Goal: Information Seeking & Learning: Learn about a topic

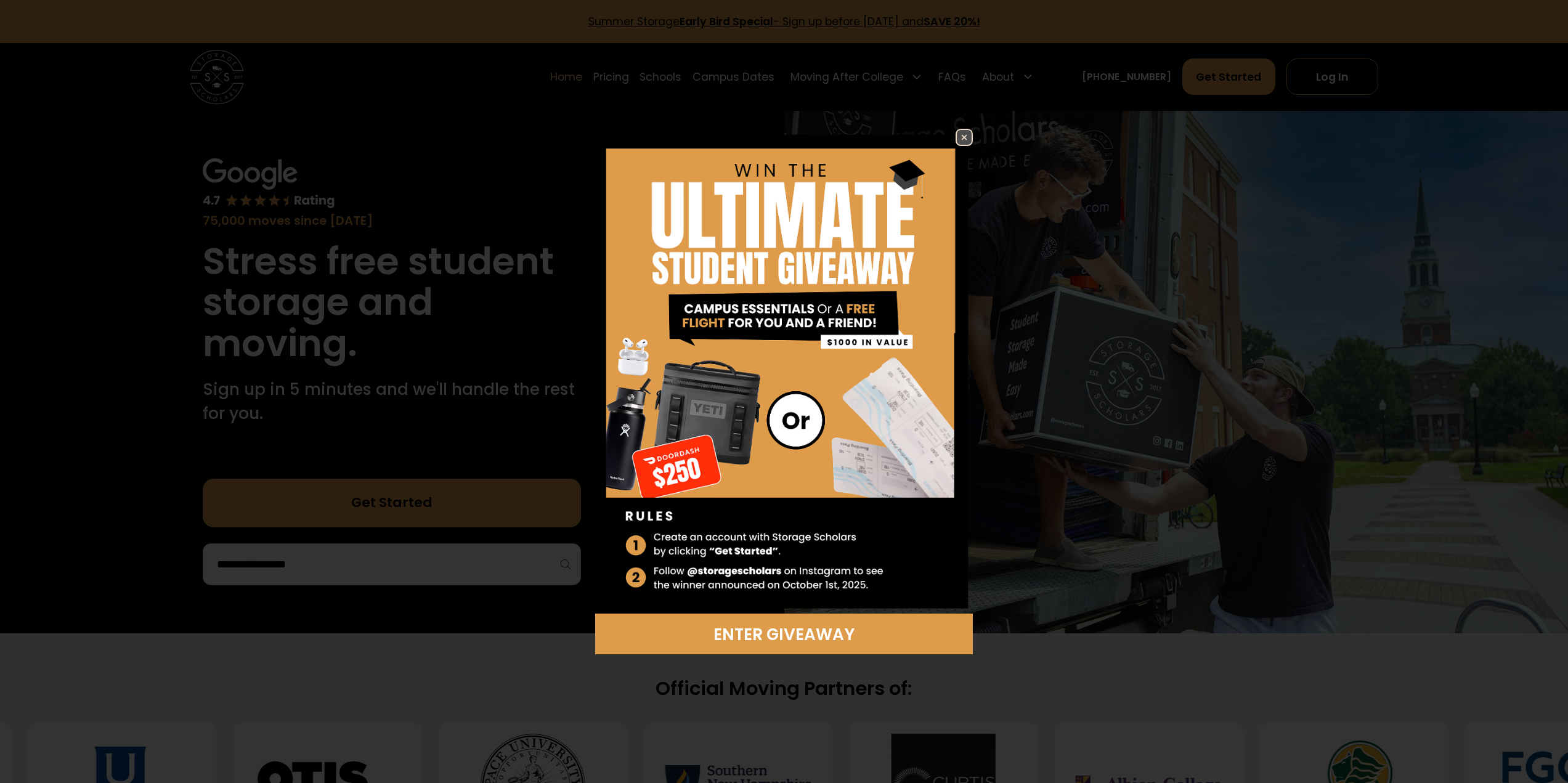
click at [959, 139] on img at bounding box center [964, 137] width 14 height 14
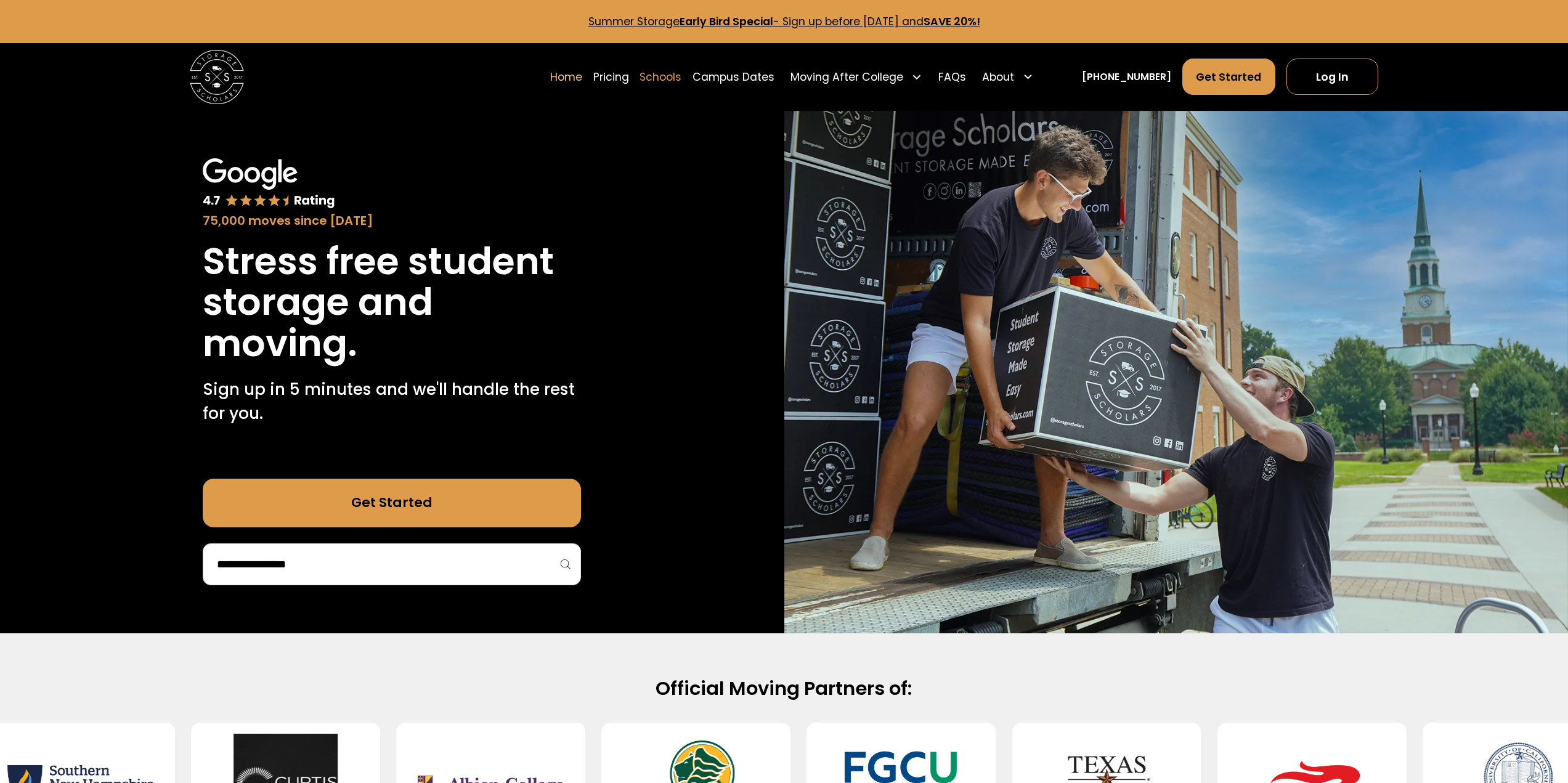
click at [682, 80] on link "Schools" at bounding box center [660, 77] width 42 height 38
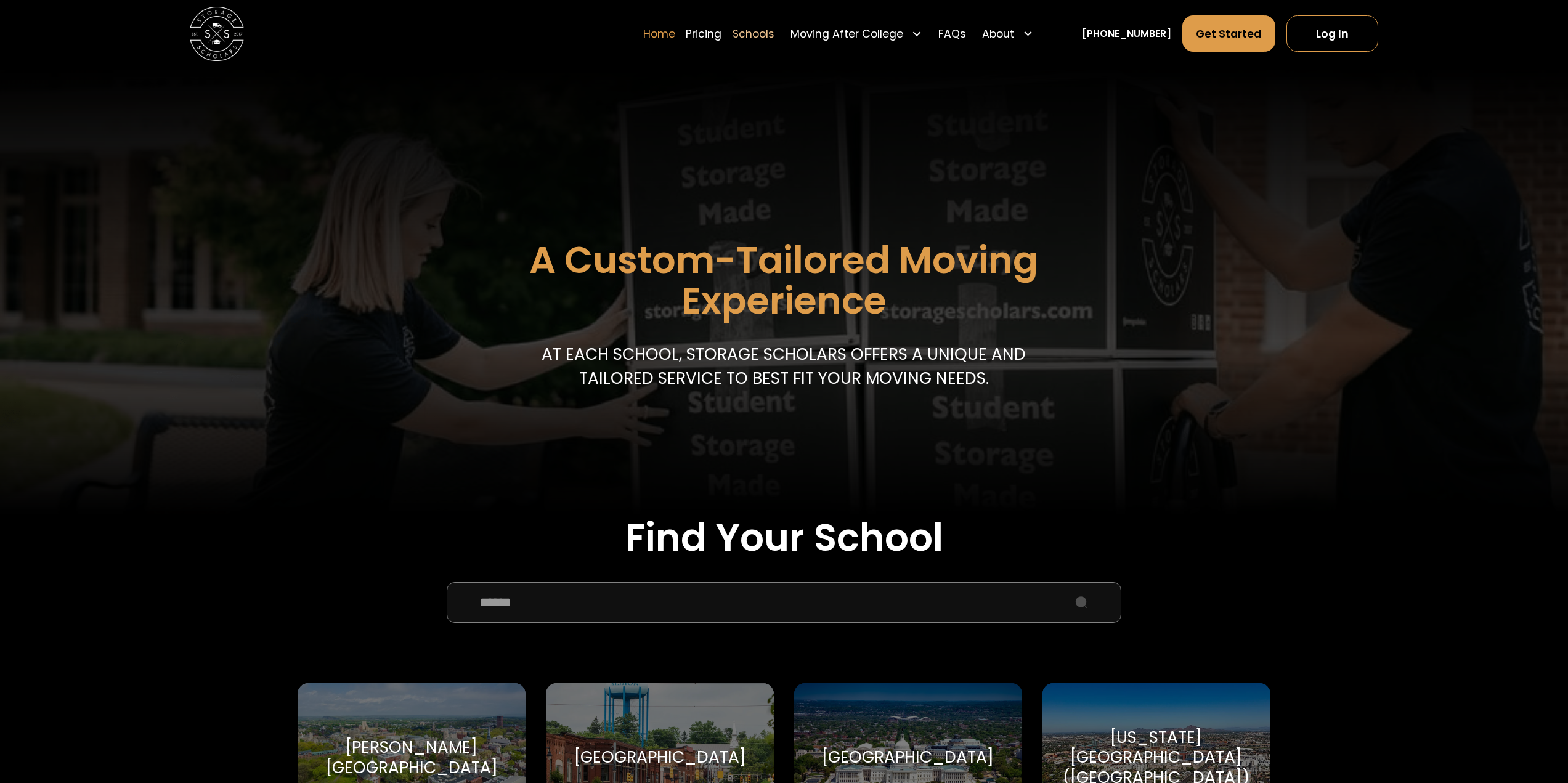
click at [669, 34] on link "Home" at bounding box center [660, 33] width 32 height 38
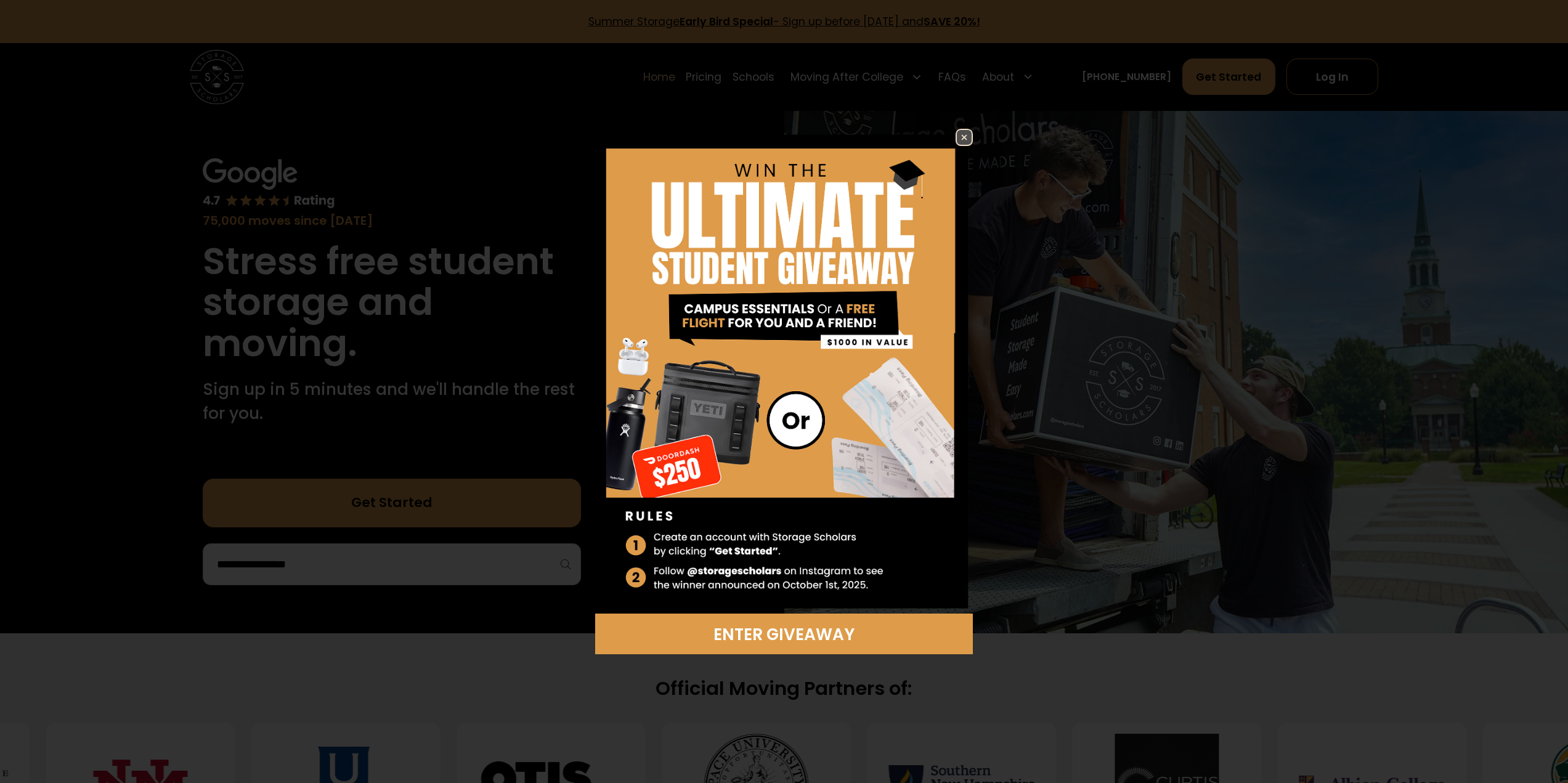
click at [960, 133] on img at bounding box center [964, 137] width 14 height 14
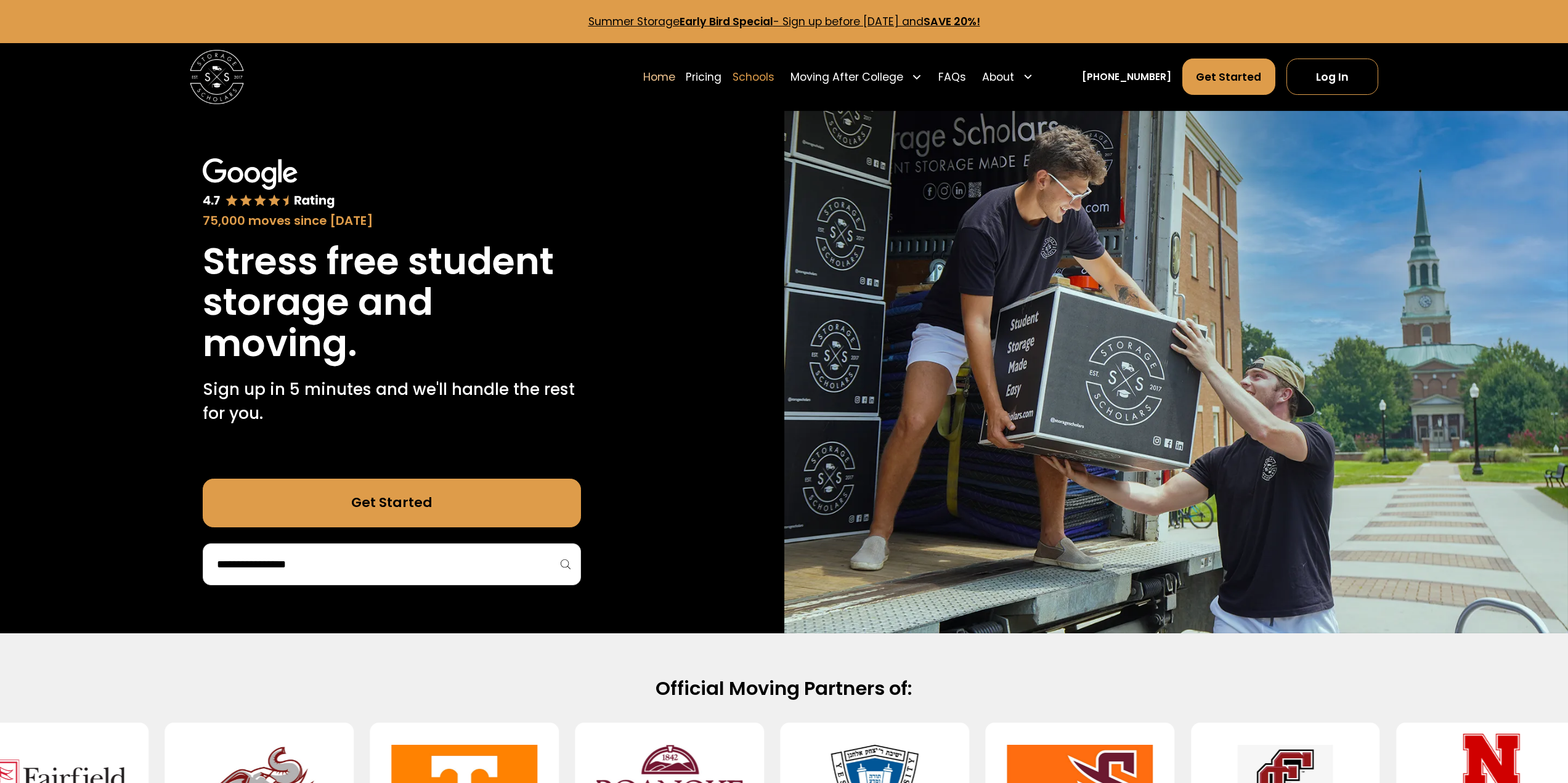
click at [771, 76] on link "Schools" at bounding box center [753, 77] width 42 height 38
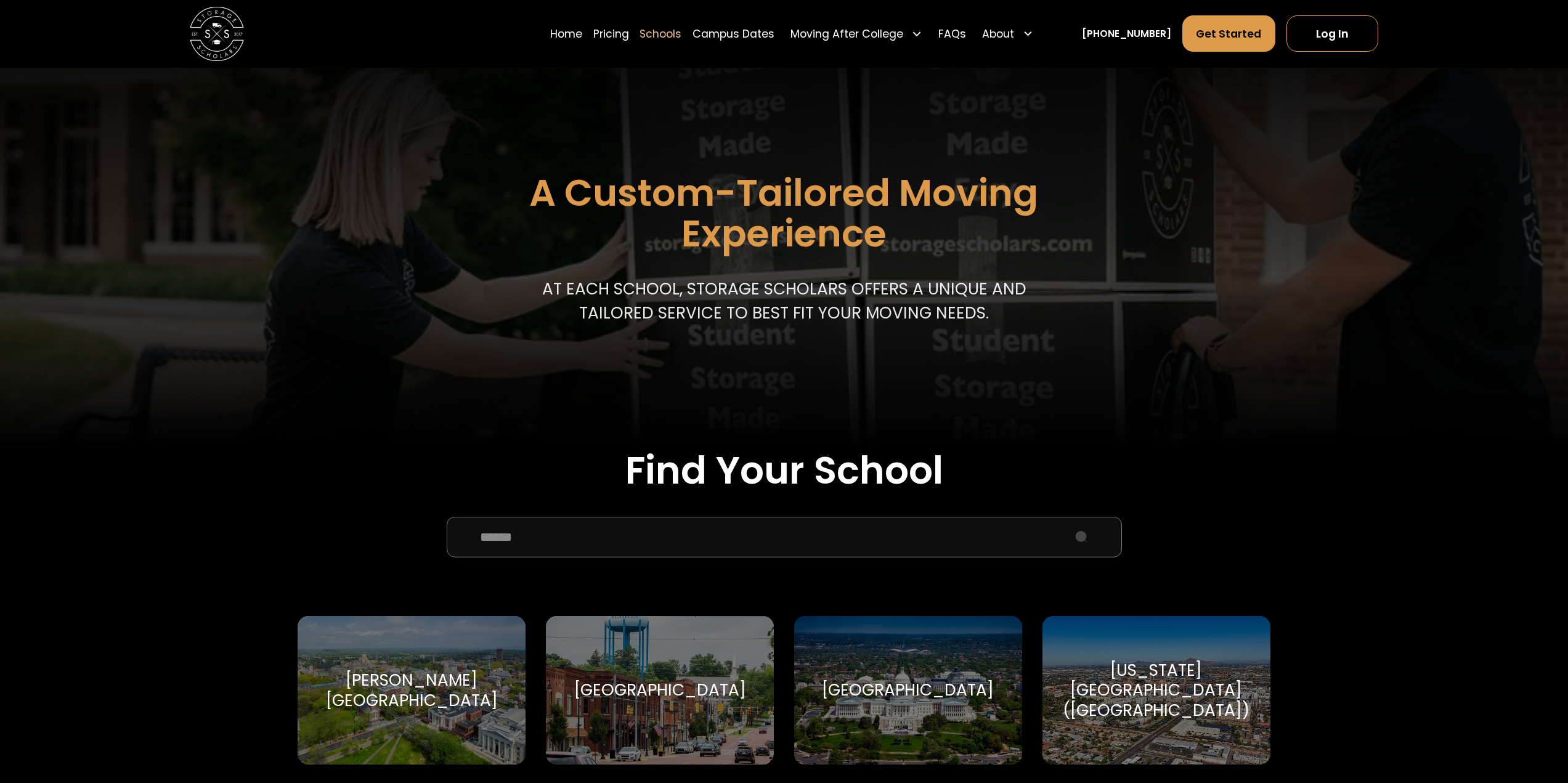
scroll to position [123, 0]
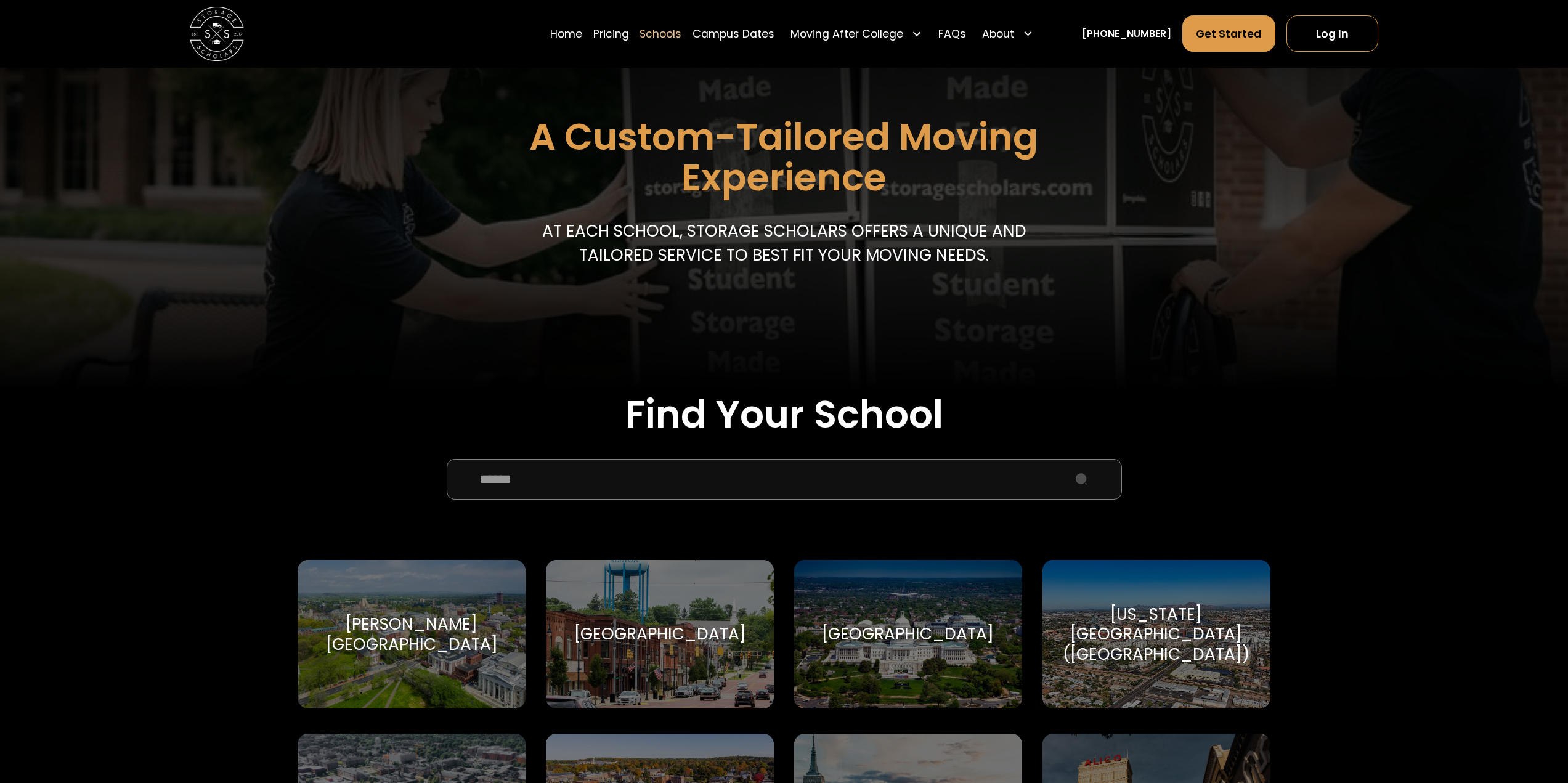
click at [587, 498] on input "School Select Form" at bounding box center [785, 480] width 675 height 41
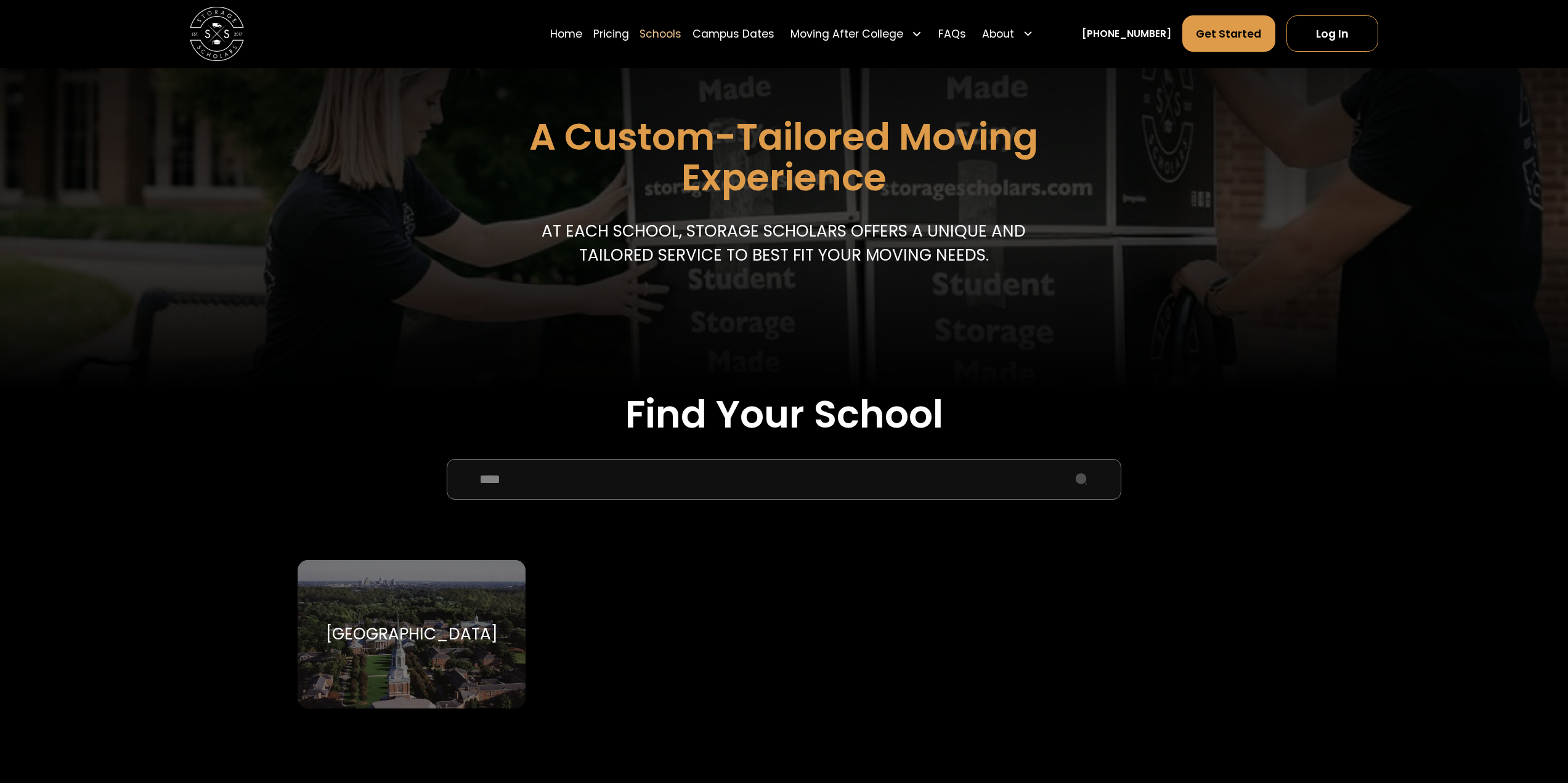
type input "****"
click at [468, 599] on div "Wake Forest University Wake Forest University" at bounding box center [411, 634] width 228 height 149
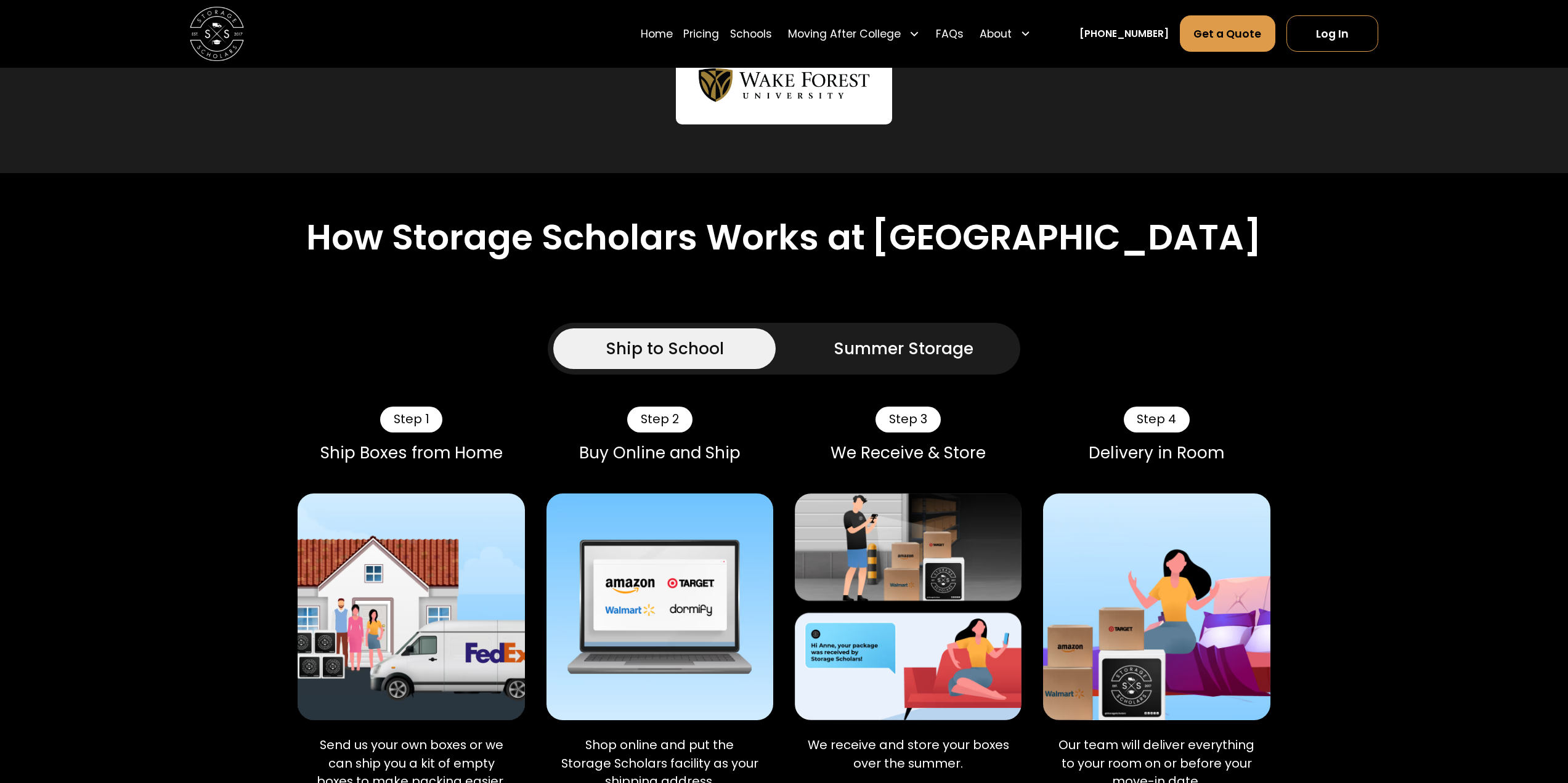
scroll to position [800, 0]
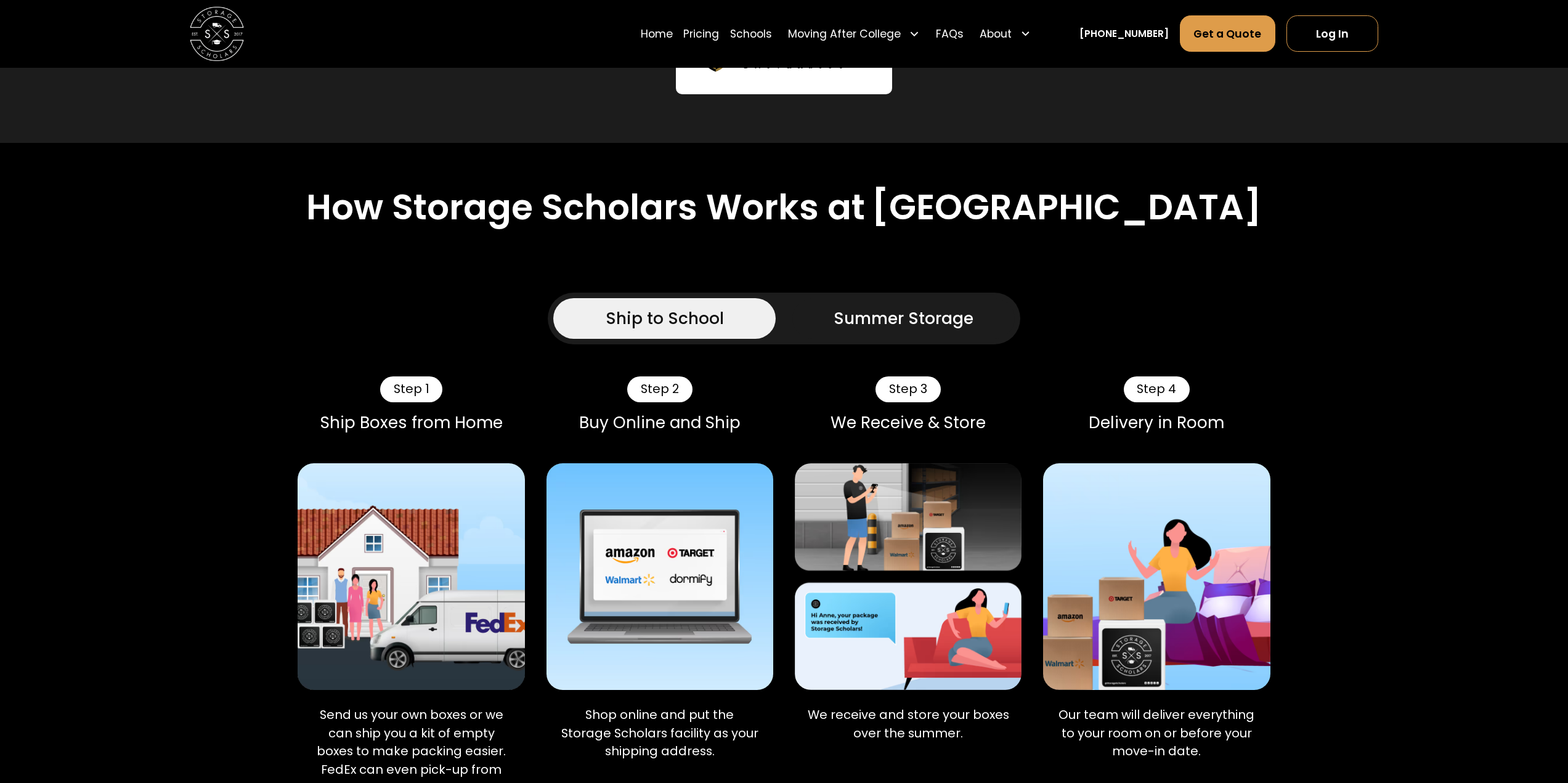
click at [824, 325] on link "Summer Storage" at bounding box center [904, 319] width 223 height 41
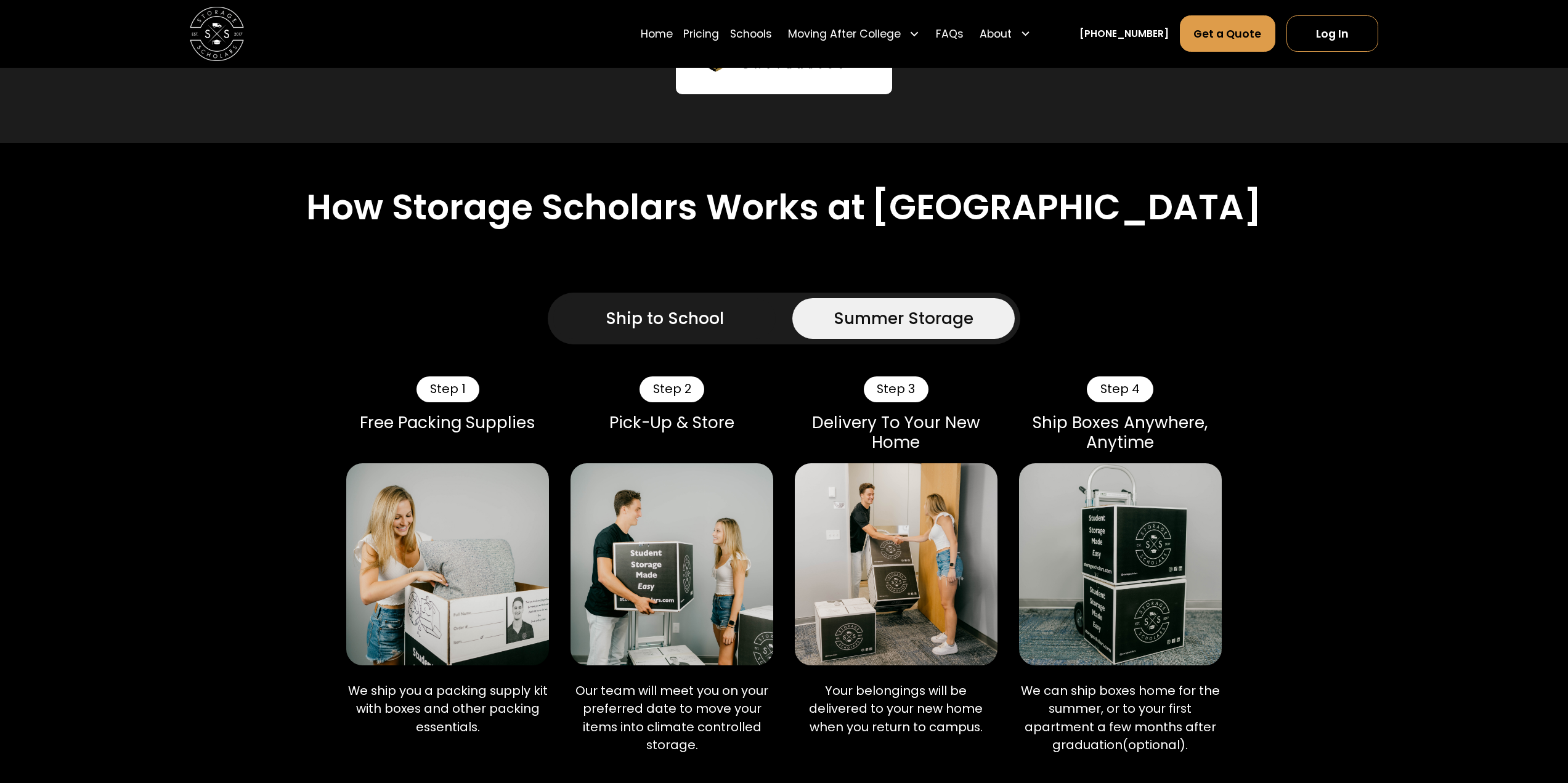
click at [729, 332] on link "Ship to School" at bounding box center [665, 319] width 223 height 41
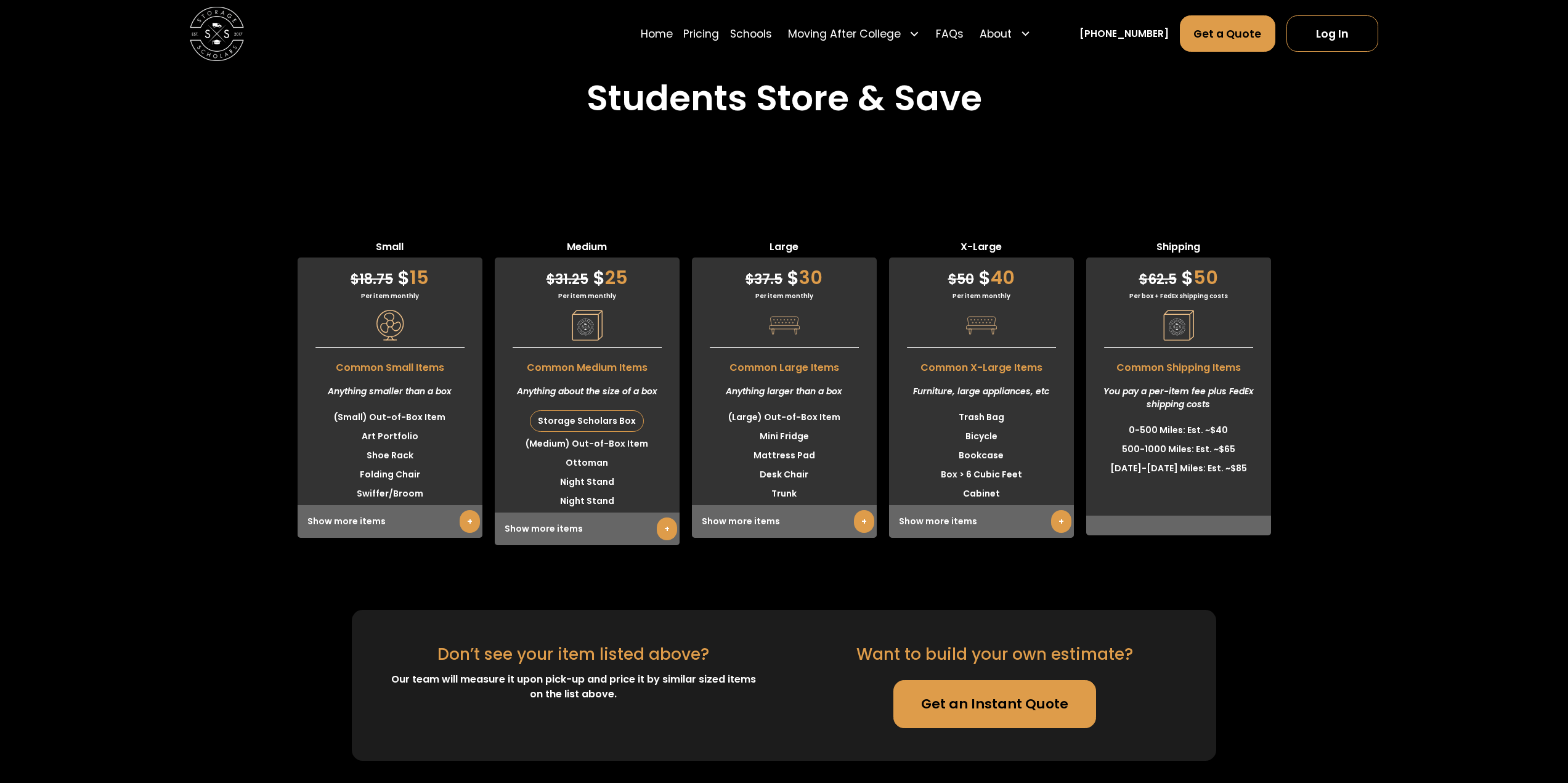
scroll to position [3450, 0]
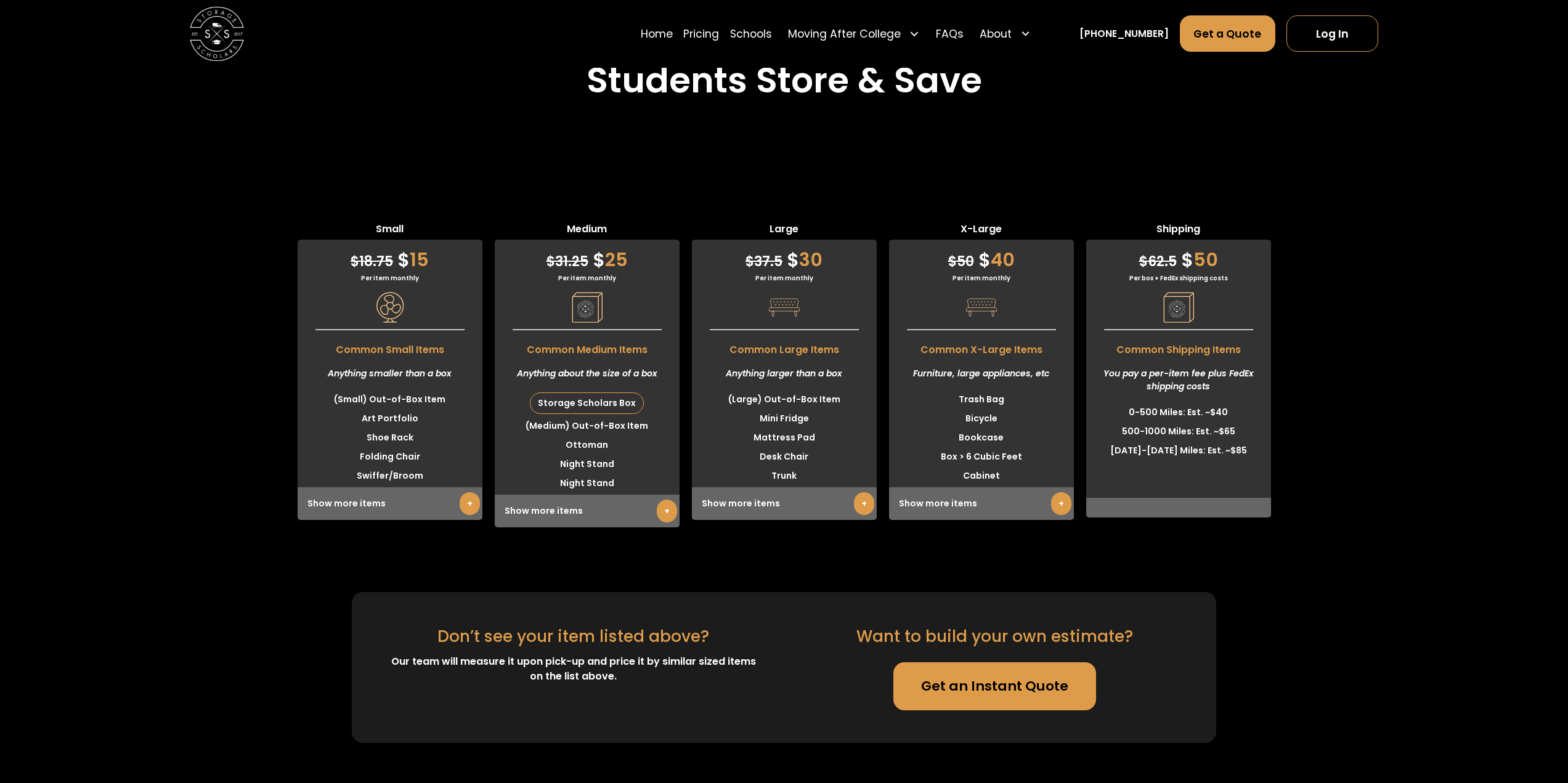
click at [464, 511] on link "+" at bounding box center [470, 504] width 20 height 23
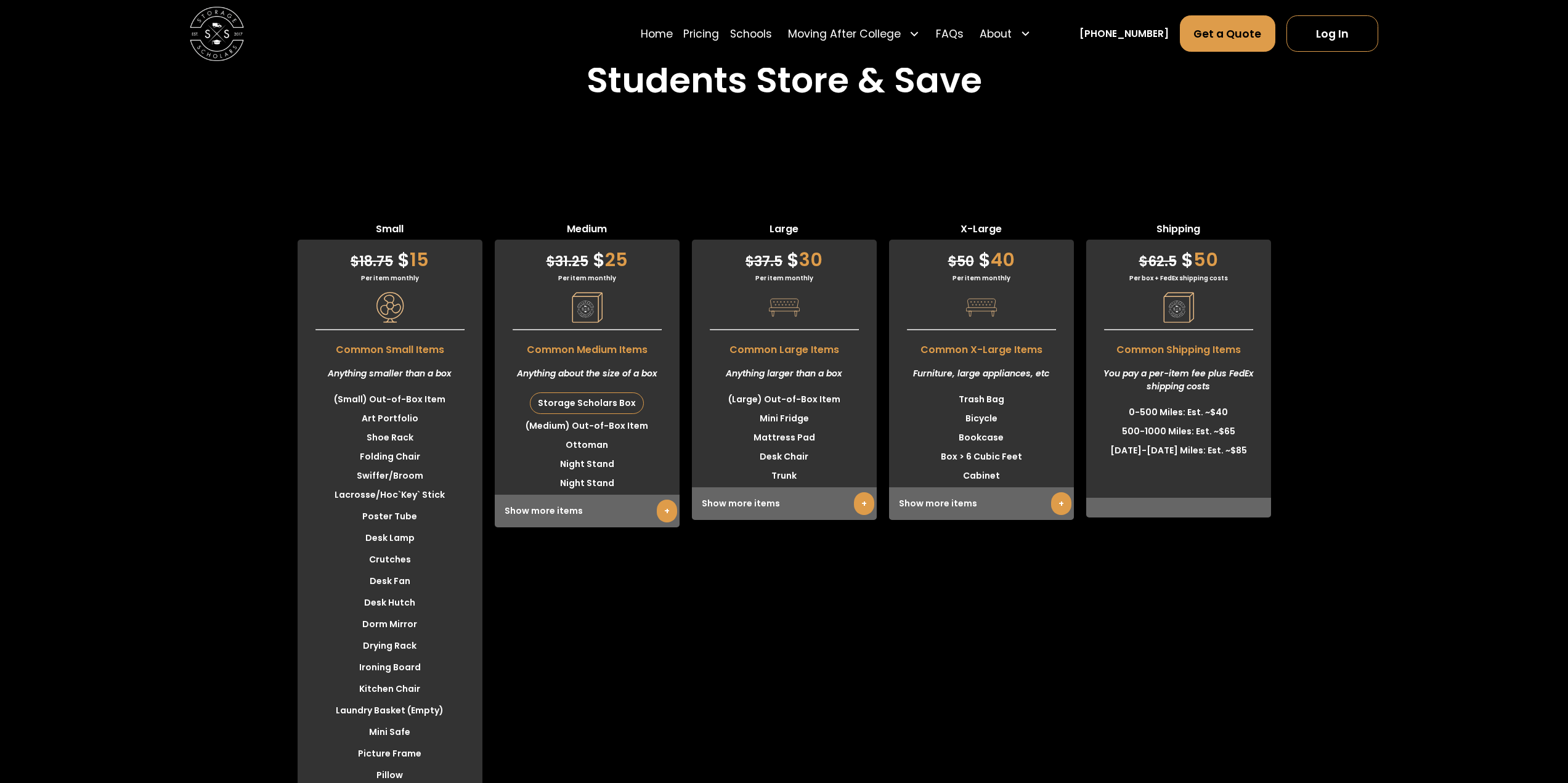
click at [653, 516] on div "Show more items +" at bounding box center [587, 511] width 185 height 33
click at [663, 513] on link "+" at bounding box center [666, 511] width 20 height 23
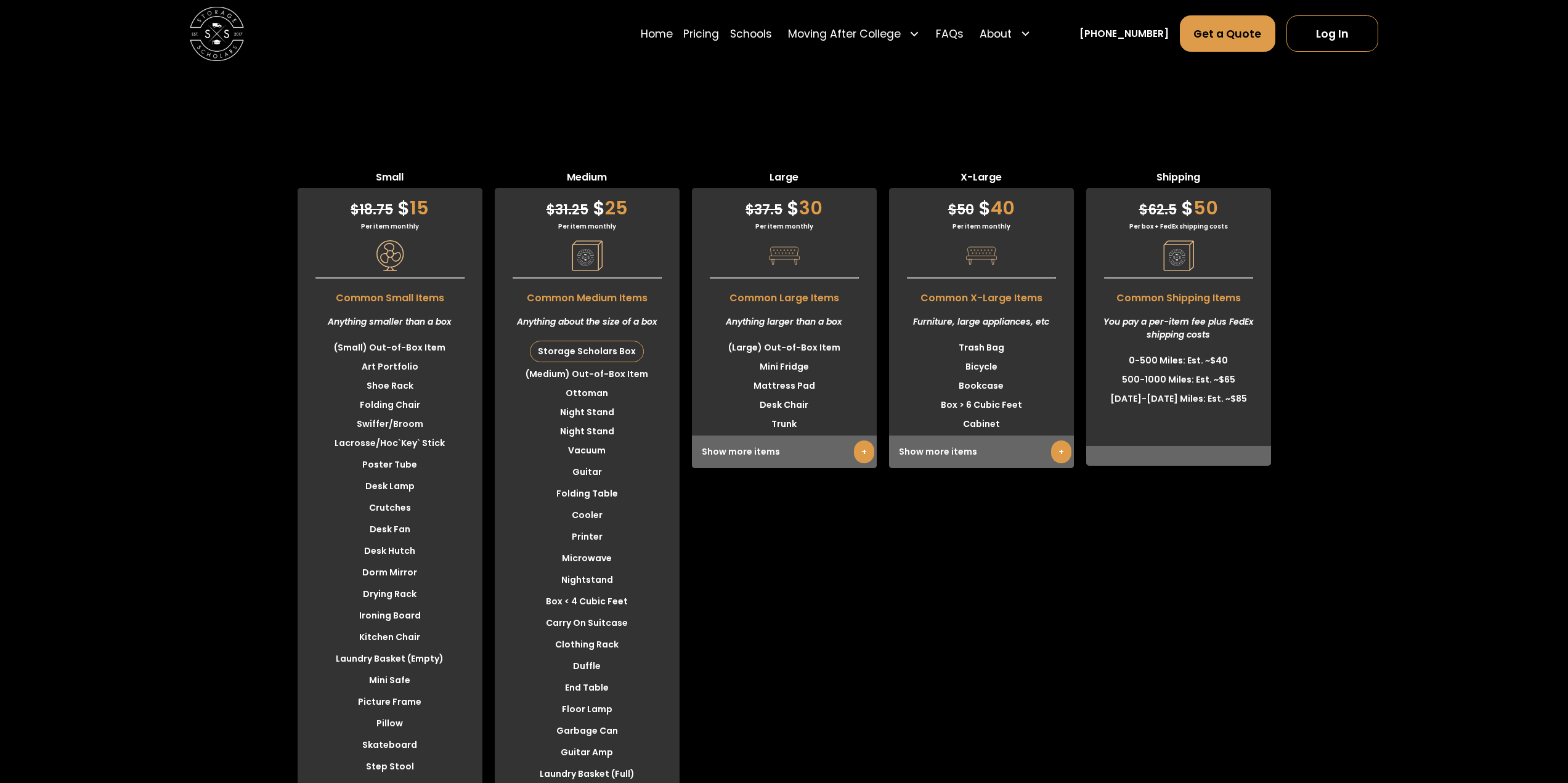
scroll to position [3573, 0]
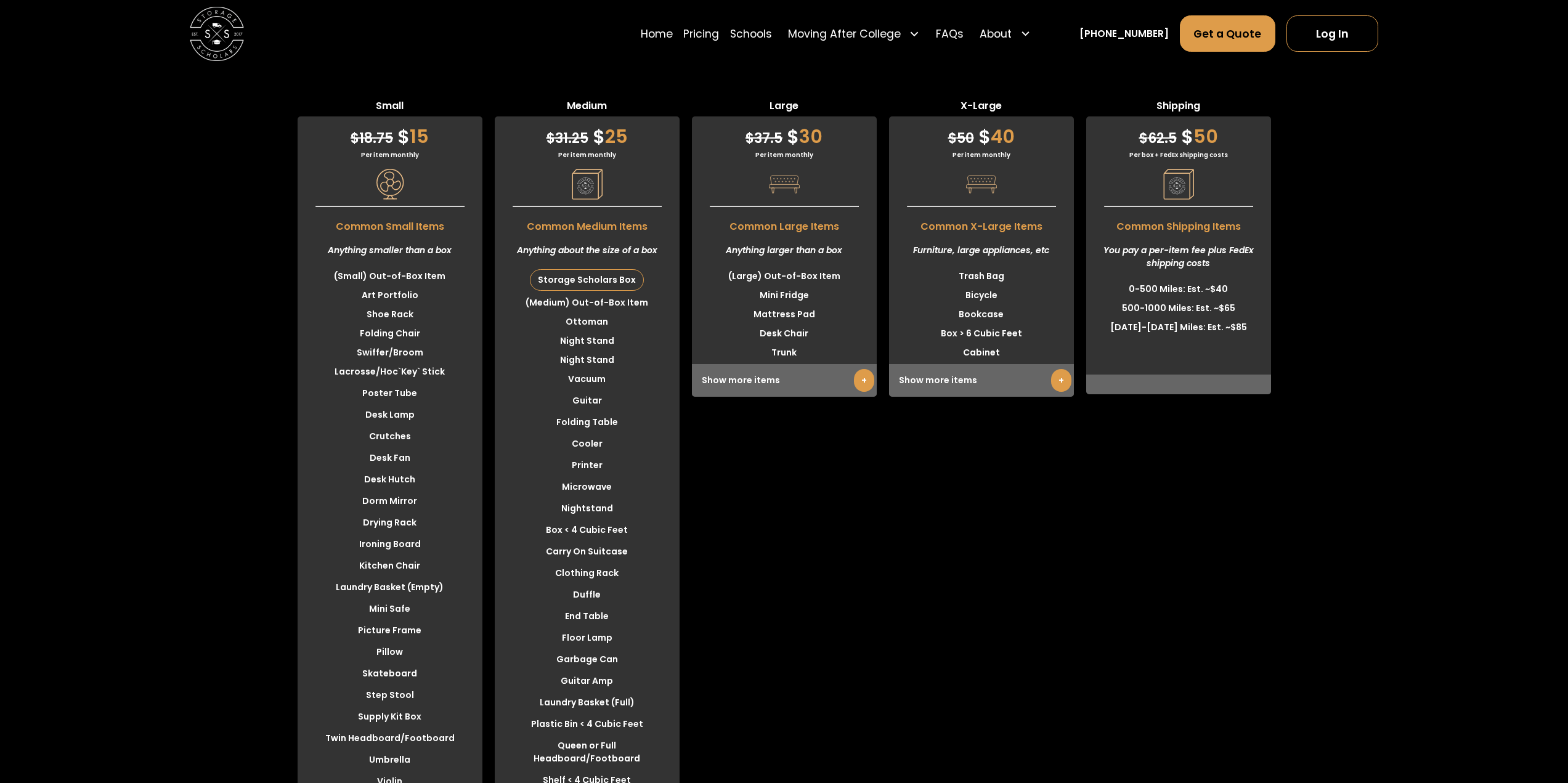
click at [867, 386] on link "+" at bounding box center [864, 380] width 20 height 23
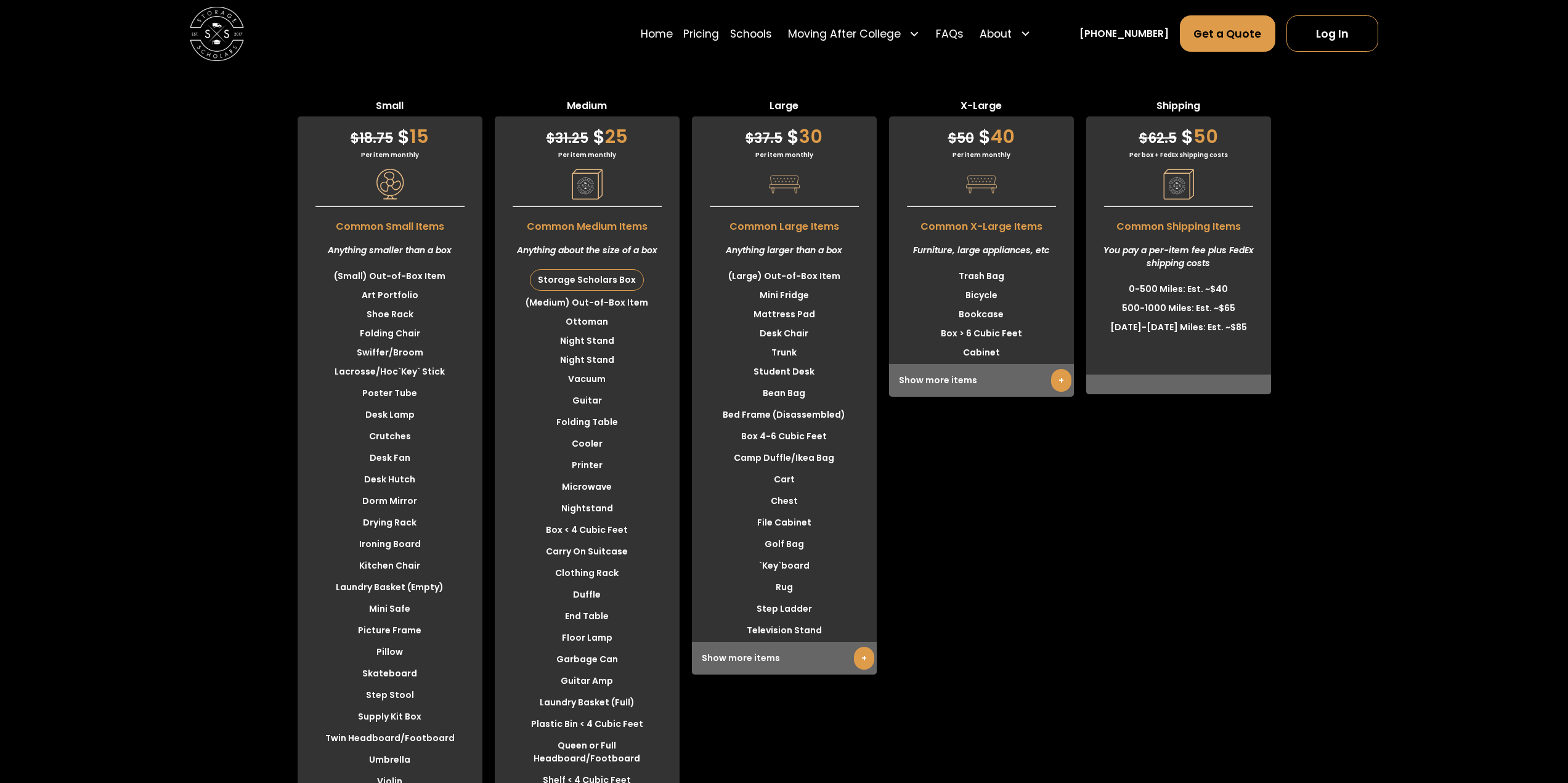
click at [1072, 379] on div "Show more items +" at bounding box center [982, 380] width 185 height 33
click at [1063, 387] on link "+" at bounding box center [1061, 380] width 20 height 23
